Goal: Information Seeking & Learning: Learn about a topic

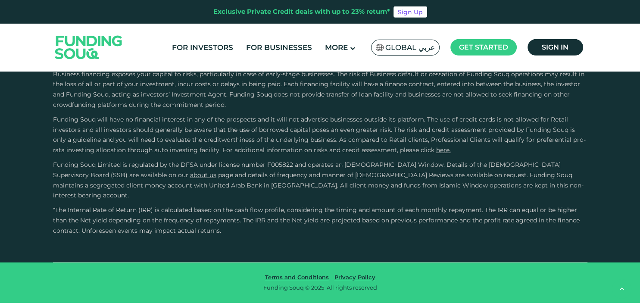
scroll to position [1274, 0]
type tc-range-slider "4"
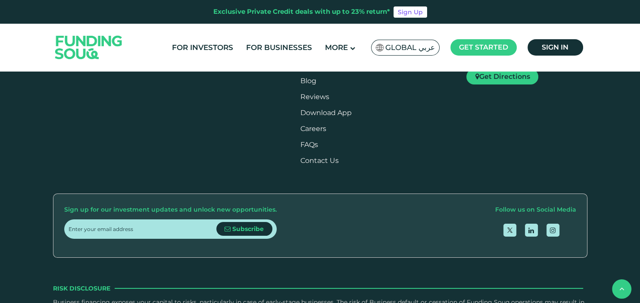
scroll to position [1021, 0]
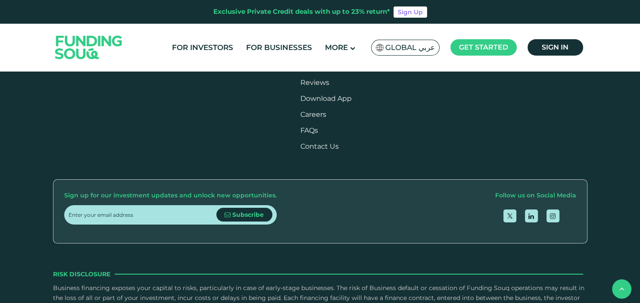
type tc-range-slider "4"
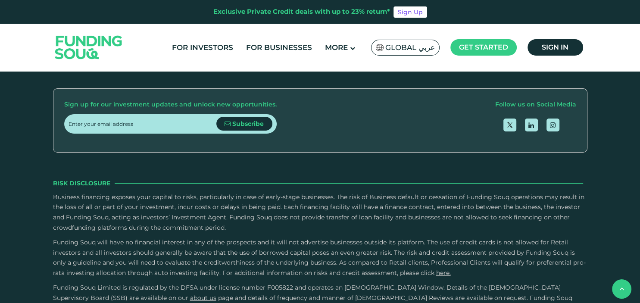
scroll to position [1067, 0]
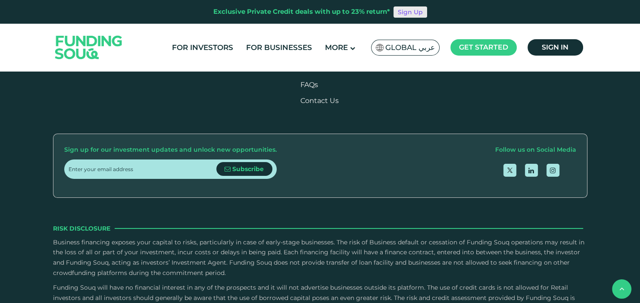
click at [406, 15] on link "Sign Up" at bounding box center [411, 11] width 34 height 11
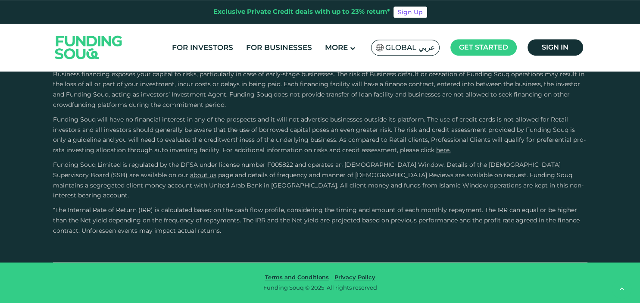
scroll to position [1249, 0]
type tc-range-slider "4"
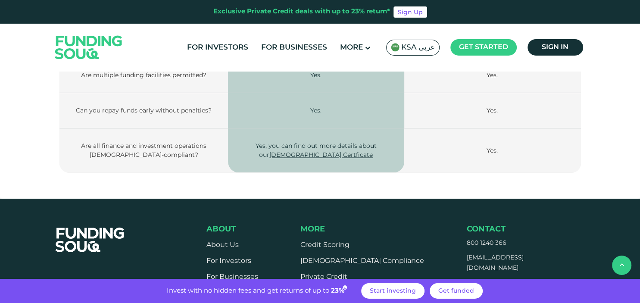
scroll to position [1183, 0]
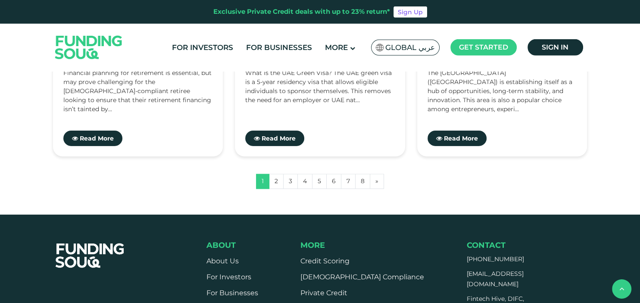
scroll to position [865, 0]
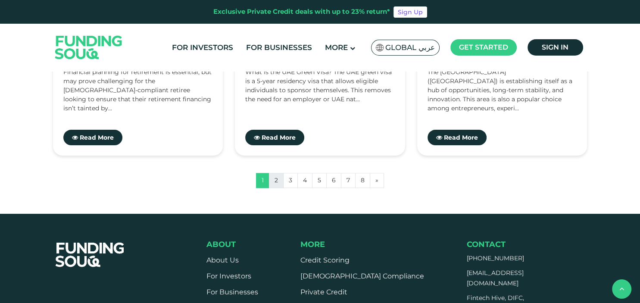
click at [280, 182] on link "2" at bounding box center [276, 180] width 15 height 15
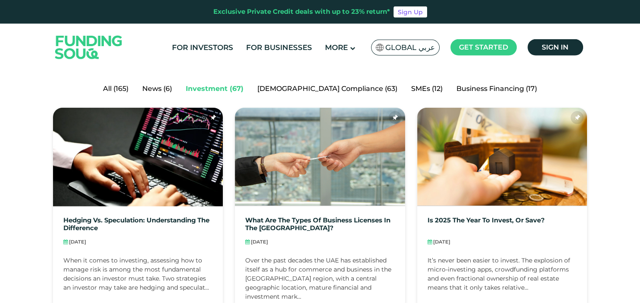
scroll to position [182, 0]
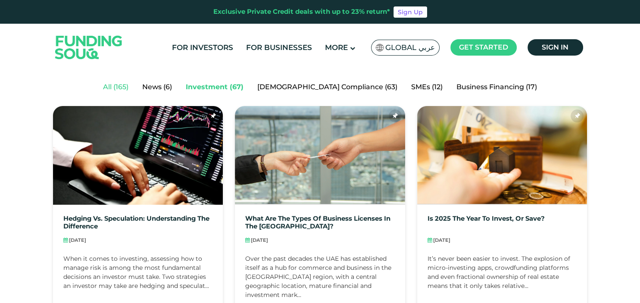
click at [135, 89] on link "All (165)" at bounding box center [115, 86] width 39 height 17
